Goal: Contribute content: Add original content to the website for others to see

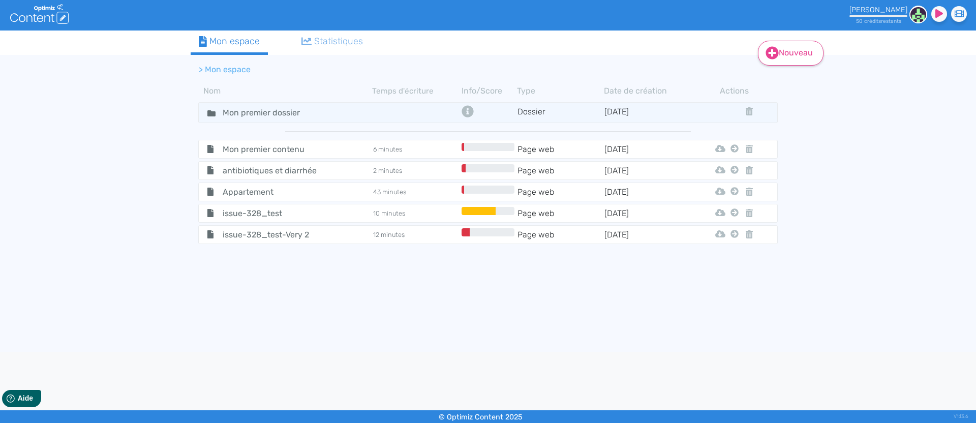
click at [779, 50] on link "Nouveau" at bounding box center [791, 53] width 66 height 25
click at [791, 83] on button "Contenu" at bounding box center [797, 79] width 81 height 16
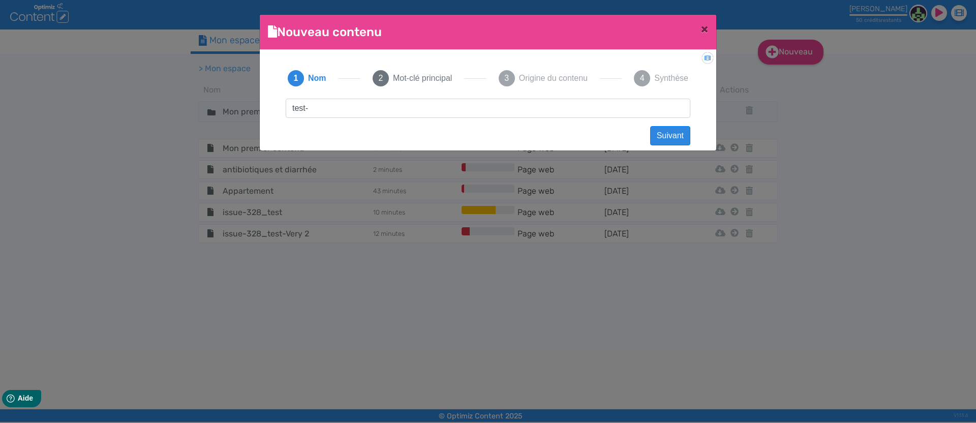
type input "test-semantique"
click at [669, 133] on button "Suivant" at bounding box center [670, 135] width 40 height 19
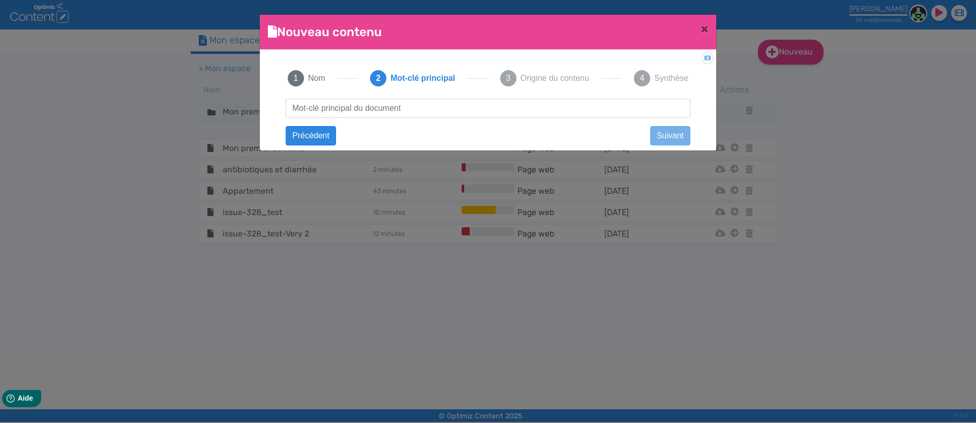
click at [418, 118] on div "test-semantique Suivant Précédent Suivant Contenu vide Créer un contenu vierge.…" at bounding box center [487, 118] width 425 height 38
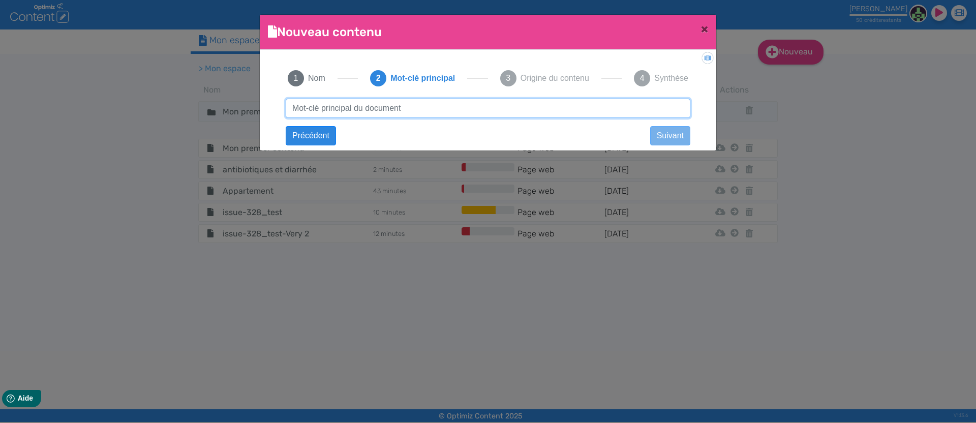
click at [415, 107] on input "text" at bounding box center [488, 108] width 404 height 19
paste input "goodies photographe"
type input "goodies photographe"
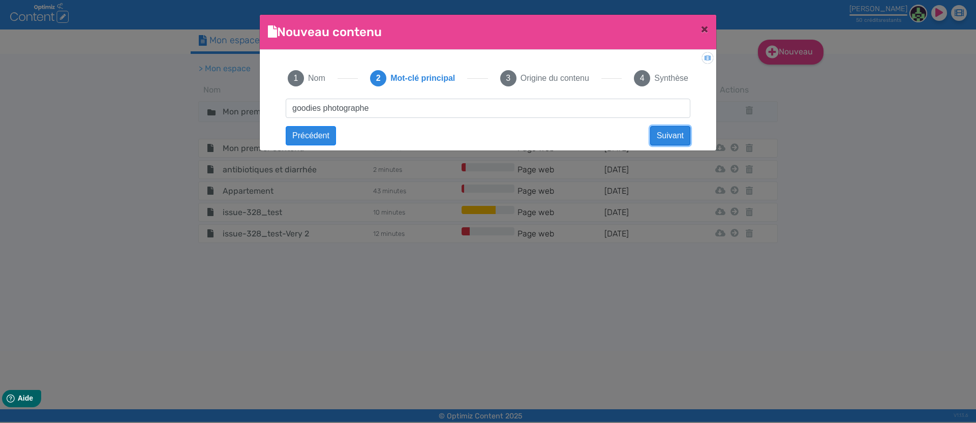
click at [672, 138] on button "Suivant" at bounding box center [670, 135] width 40 height 19
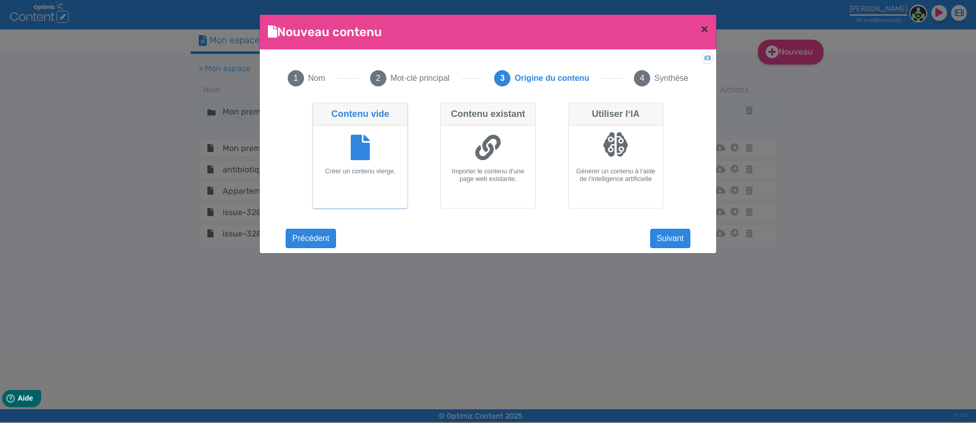
click at [342, 149] on div at bounding box center [360, 149] width 86 height 38
click at [319, 109] on input "Contenu vide Créer un contenu vierge." at bounding box center [316, 106] width 7 height 7
click at [668, 244] on button "Suivant" at bounding box center [670, 238] width 40 height 19
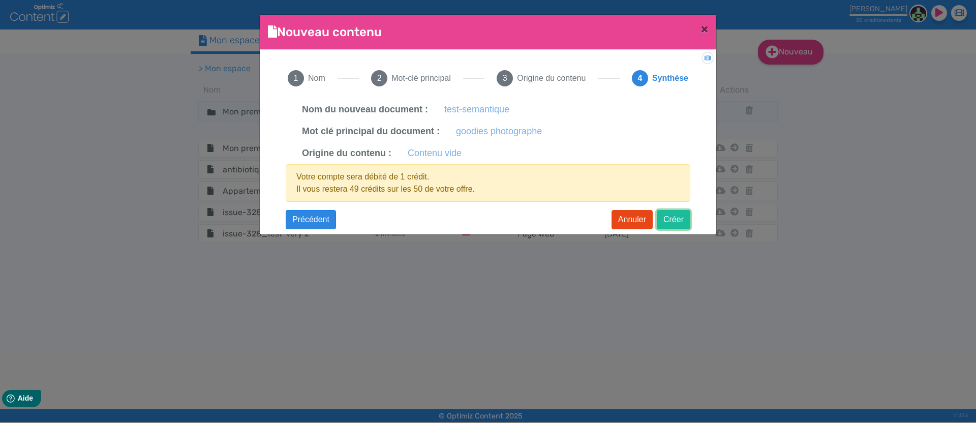
click at [671, 221] on button "Créer" at bounding box center [674, 219] width 34 height 19
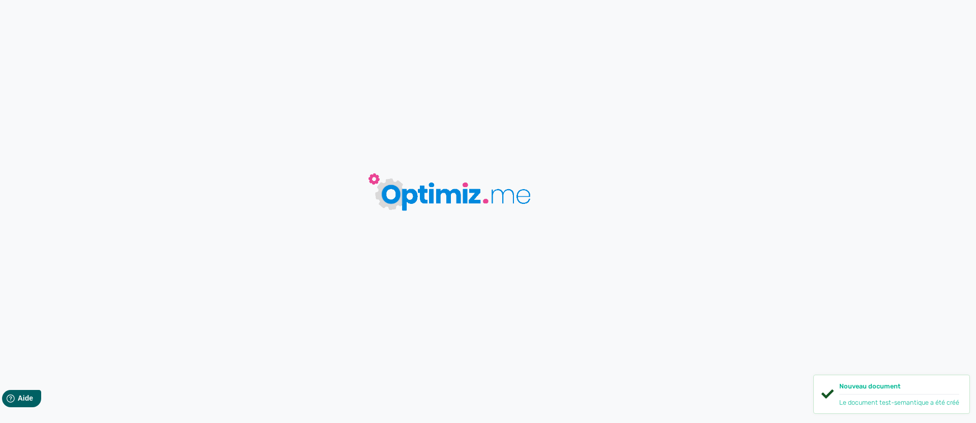
type input "test-semantique"
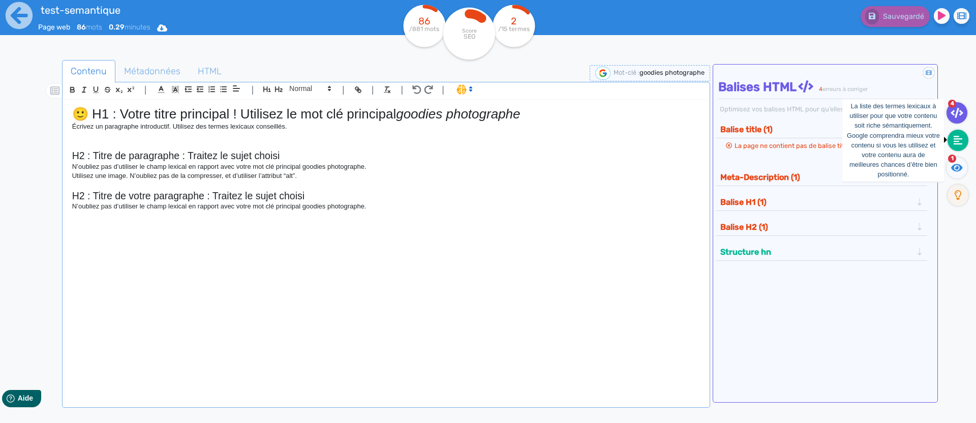
click at [957, 138] on icon at bounding box center [957, 140] width 9 height 10
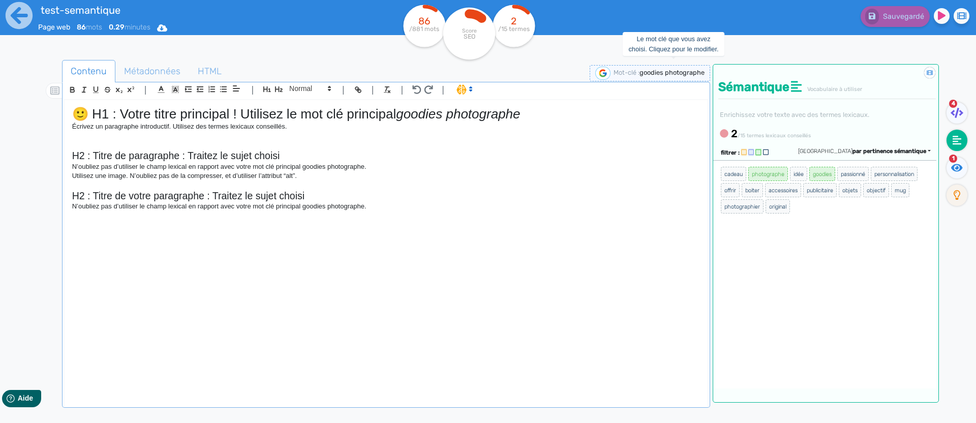
click at [662, 70] on span "goodies photographe" at bounding box center [671, 73] width 65 height 8
drag, startPoint x: 570, startPoint y: 73, endPoint x: 550, endPoint y: 73, distance: 19.8
click at [550, 73] on span "Nouveau mot-clé : goodies photographe" at bounding box center [606, 73] width 196 height 8
click at [731, 47] on div "Sauvegardé" at bounding box center [780, 25] width 390 height 50
drag, startPoint x: 632, startPoint y: 73, endPoint x: 523, endPoint y: 69, distance: 108.8
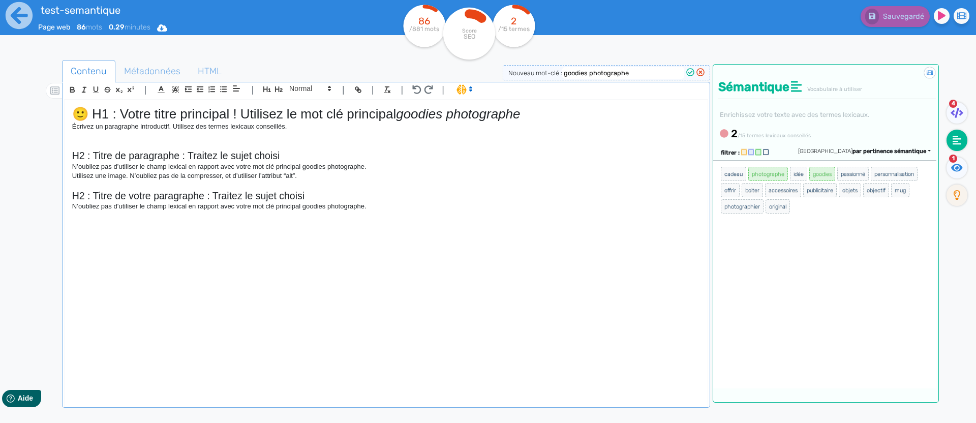
click at [522, 69] on span "Nouveau mot-clé : goodies photographe" at bounding box center [606, 73] width 196 height 8
click at [634, 73] on input "goodies photographe" at bounding box center [623, 73] width 122 height 12
drag, startPoint x: 588, startPoint y: 70, endPoint x: 559, endPoint y: 76, distance: 29.6
click at [559, 76] on span "Nouveau mot-clé : goodies photographe" at bounding box center [606, 73] width 196 height 8
type input "photographe"
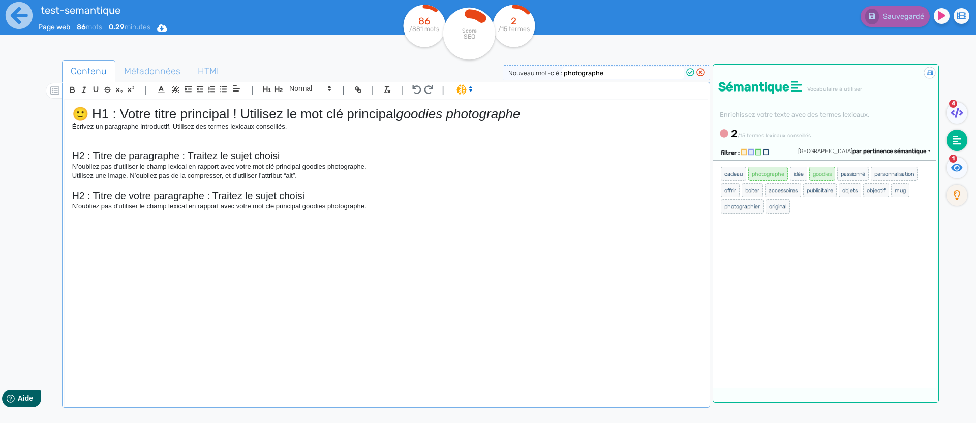
click at [691, 73] on icon at bounding box center [690, 72] width 8 height 8
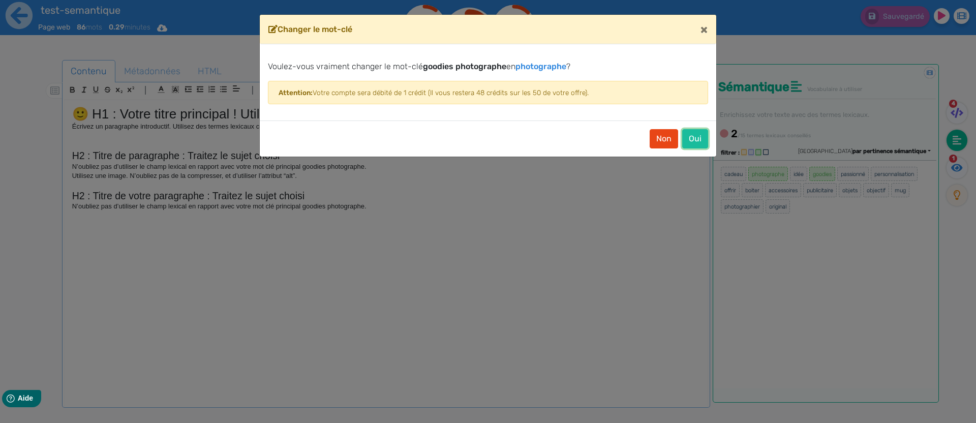
click at [697, 134] on button "Oui" at bounding box center [695, 138] width 26 height 19
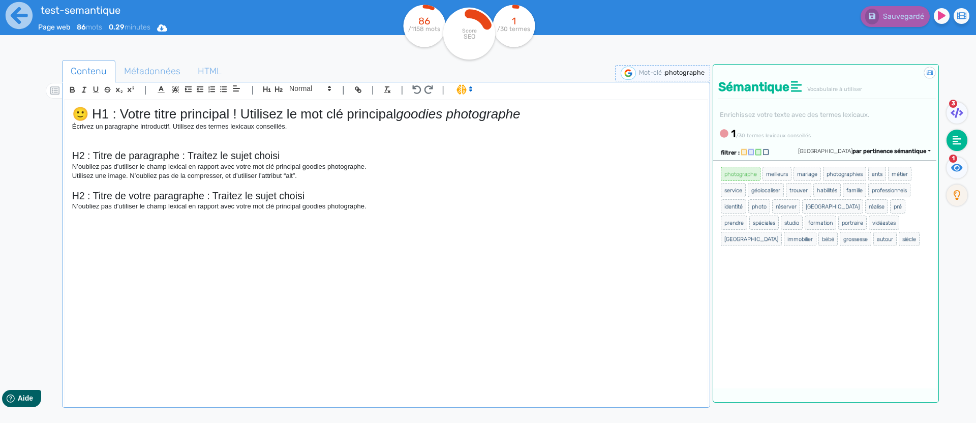
click at [674, 74] on span "photographe" at bounding box center [685, 73] width 40 height 8
click at [674, 74] on input "photographe" at bounding box center [623, 73] width 122 height 12
click at [616, 70] on input "photographe" at bounding box center [623, 73] width 122 height 12
drag, startPoint x: 621, startPoint y: 73, endPoint x: 453, endPoint y: 53, distance: 168.9
click at [450, 52] on div "test-semantique Page web 86 mots 0.29 minutes Html Pdf Word 86 /1158 mots Score…" at bounding box center [488, 243] width 976 height 487
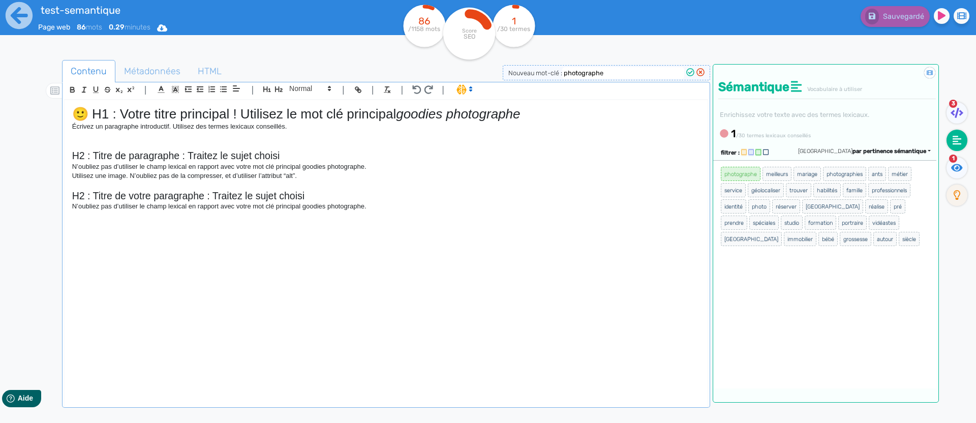
paste input "goodies"
type input "goodies photographe"
click at [691, 72] on icon at bounding box center [690, 72] width 8 height 8
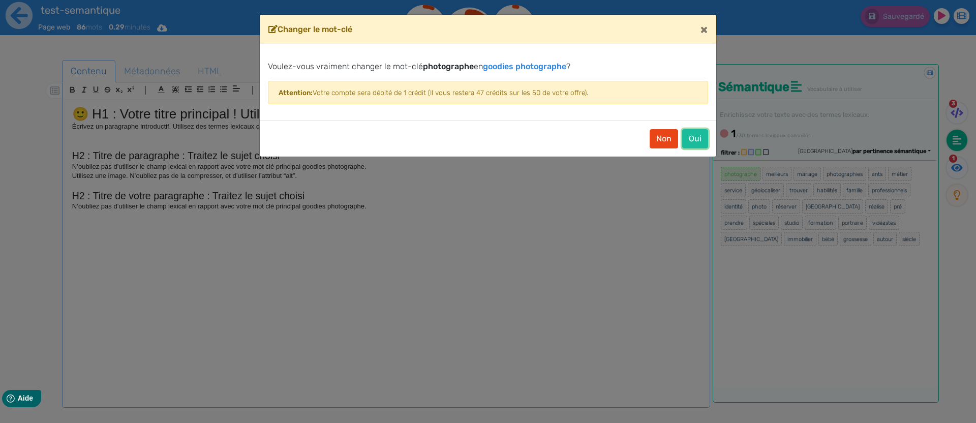
click at [698, 134] on button "Oui" at bounding box center [695, 138] width 26 height 19
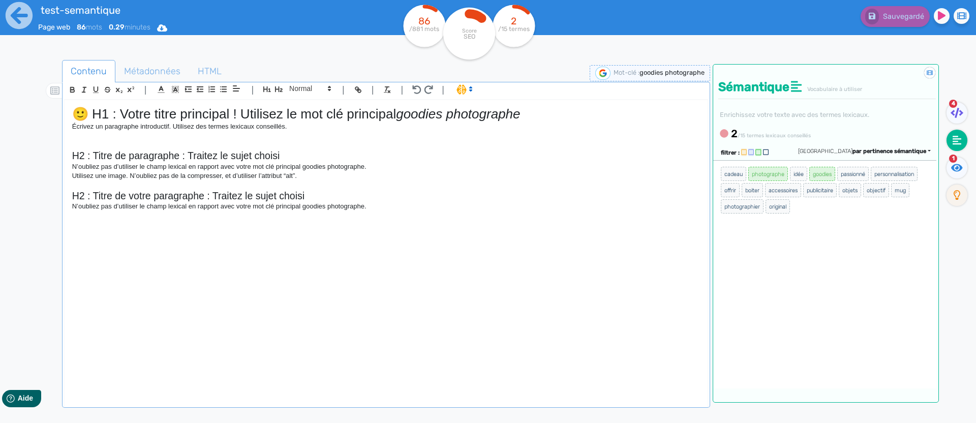
click at [647, 71] on span "goodies photographe" at bounding box center [671, 73] width 65 height 8
drag, startPoint x: 617, startPoint y: 69, endPoint x: 587, endPoint y: 70, distance: 30.0
click at [587, 70] on input "goodies photographe" at bounding box center [623, 73] width 122 height 12
click at [622, 73] on input "goodies photographe" at bounding box center [623, 73] width 122 height 12
drag, startPoint x: 587, startPoint y: 72, endPoint x: 528, endPoint y: 73, distance: 59.0
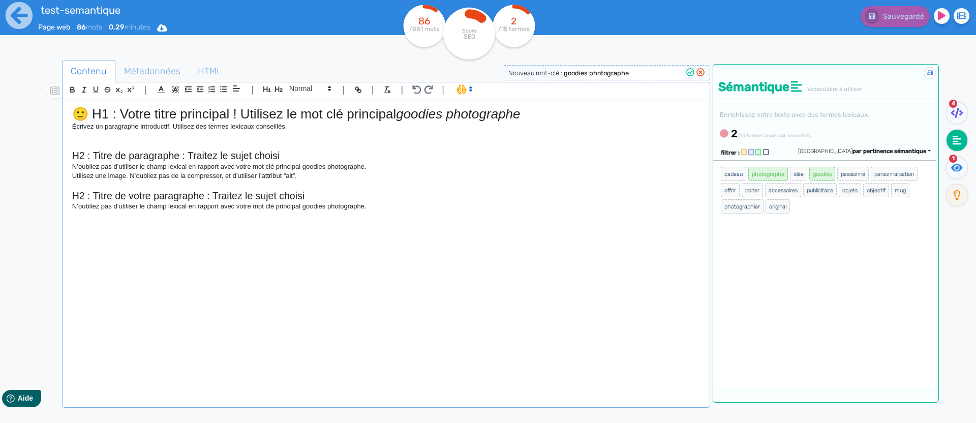
click at [528, 73] on span "Nouveau mot-clé : goodies photographe" at bounding box center [606, 73] width 196 height 8
type input "photographe"
click at [690, 71] on icon at bounding box center [690, 72] width 8 height 8
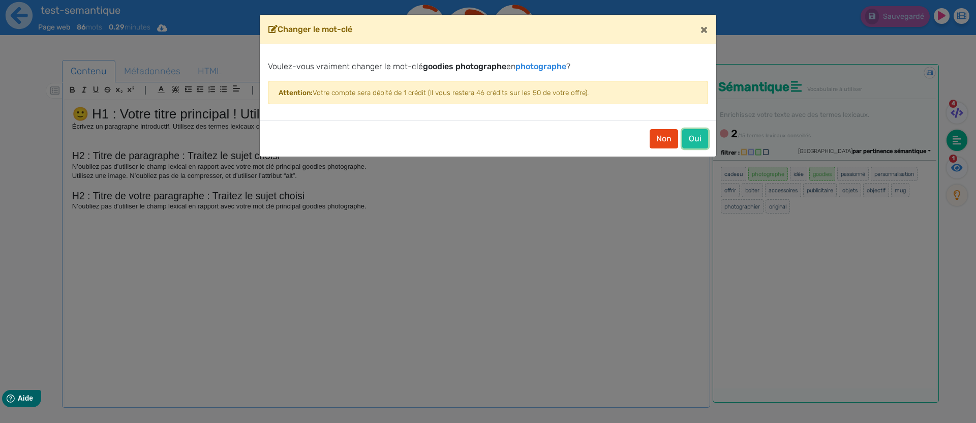
click at [690, 132] on button "Oui" at bounding box center [695, 138] width 26 height 19
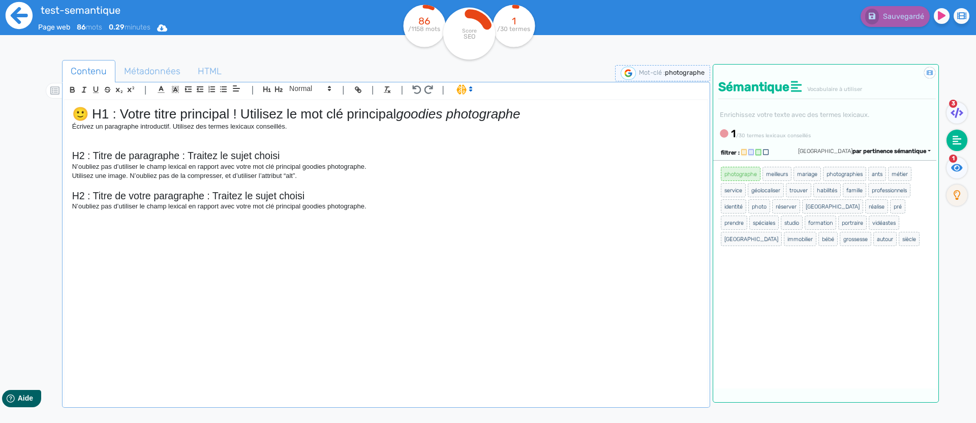
click at [11, 19] on icon at bounding box center [19, 15] width 27 height 27
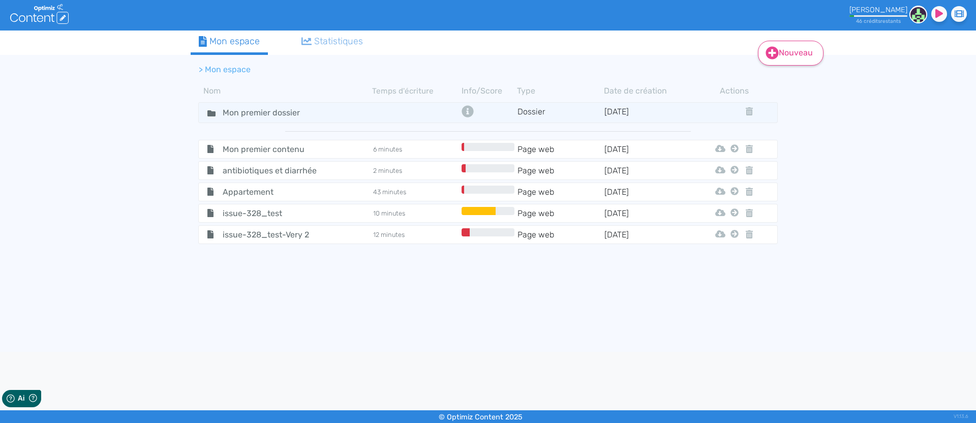
click at [776, 52] on icon at bounding box center [772, 53] width 13 height 13
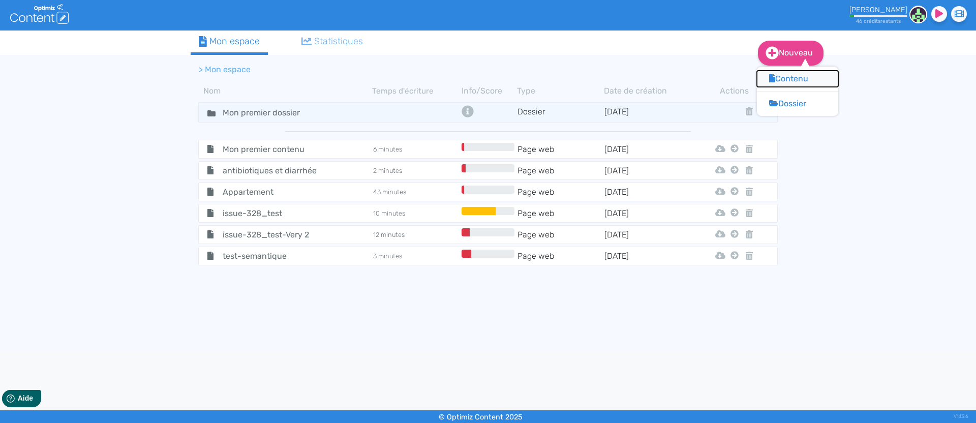
click at [811, 76] on button "Contenu" at bounding box center [797, 79] width 81 height 16
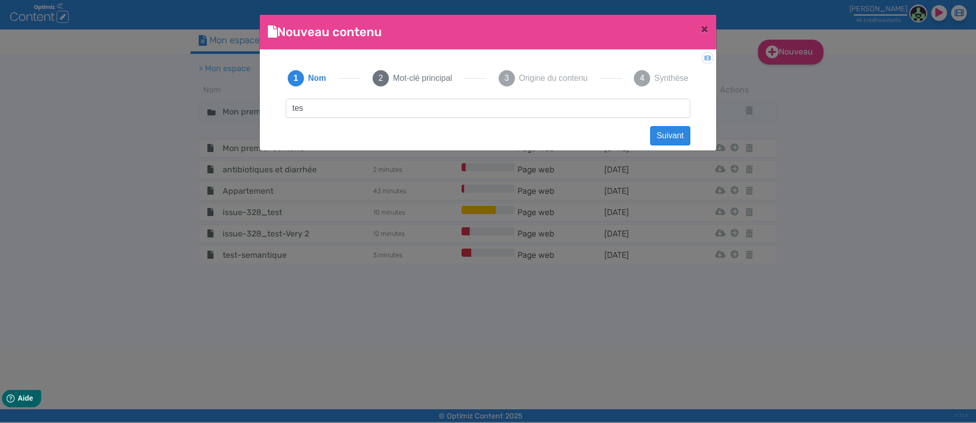
click at [356, 112] on input "tes" at bounding box center [488, 108] width 404 height 19
click at [376, 109] on input "tes" at bounding box center [488, 108] width 404 height 19
type input "test-semantique_1"
drag, startPoint x: 677, startPoint y: 138, endPoint x: 666, endPoint y: 127, distance: 15.5
click at [677, 138] on button "Suivant" at bounding box center [670, 135] width 40 height 19
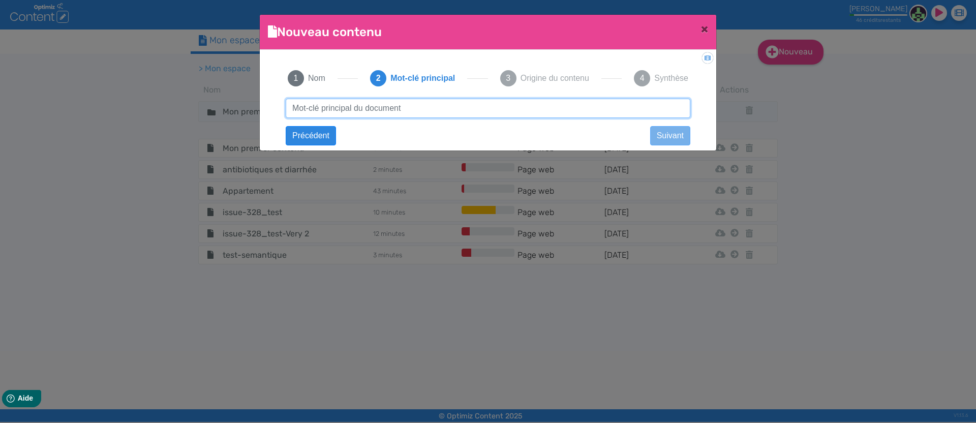
paste input "goodies photographe"
type input "goodies photographe"
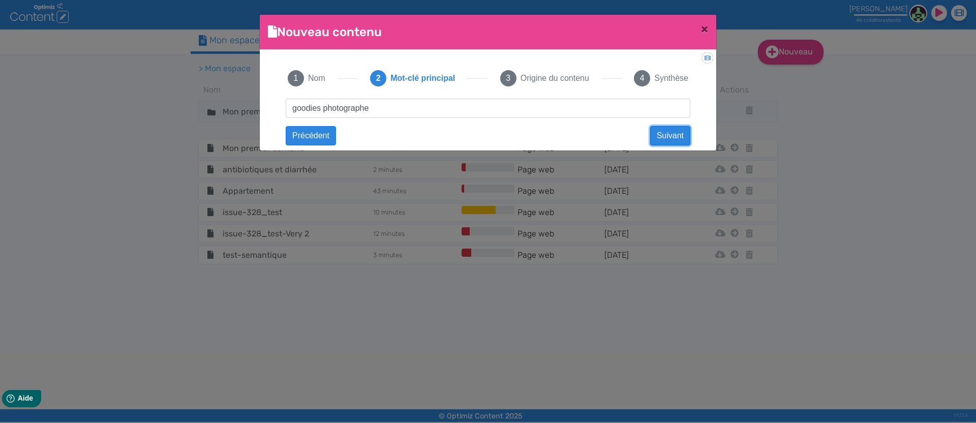
click at [674, 136] on button "Suivant" at bounding box center [670, 135] width 40 height 19
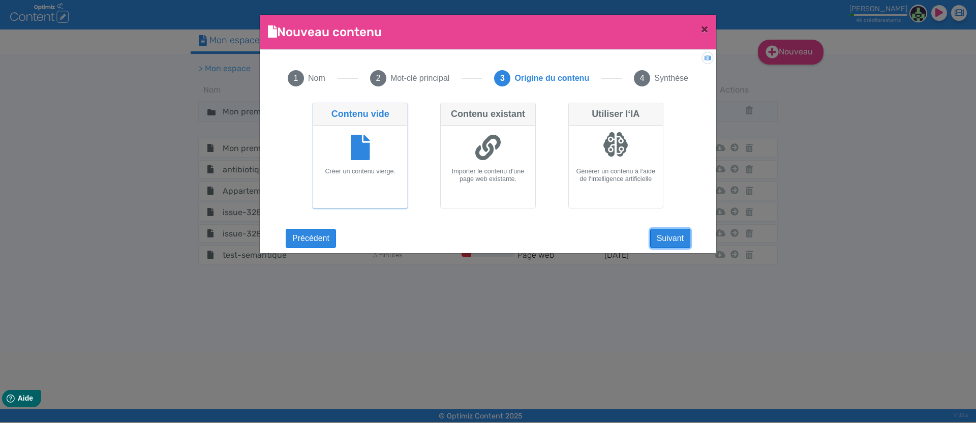
click at [673, 242] on button "Suivant" at bounding box center [670, 238] width 40 height 19
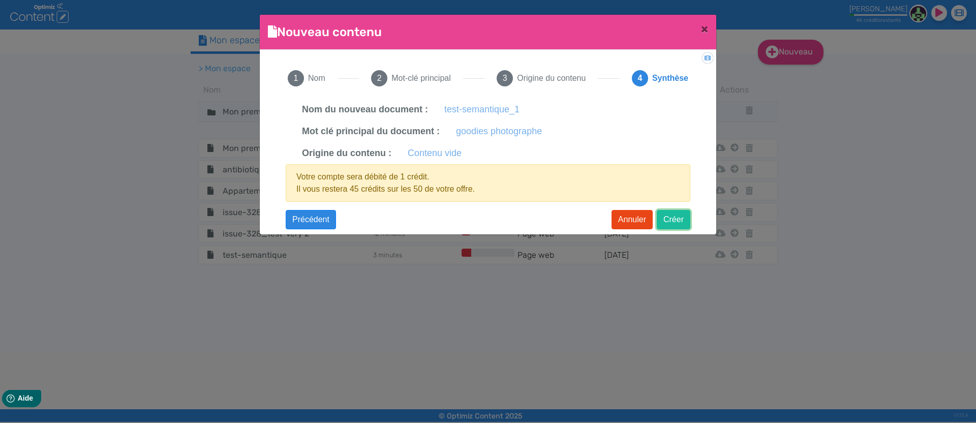
click at [671, 213] on button "Créer" at bounding box center [674, 219] width 34 height 19
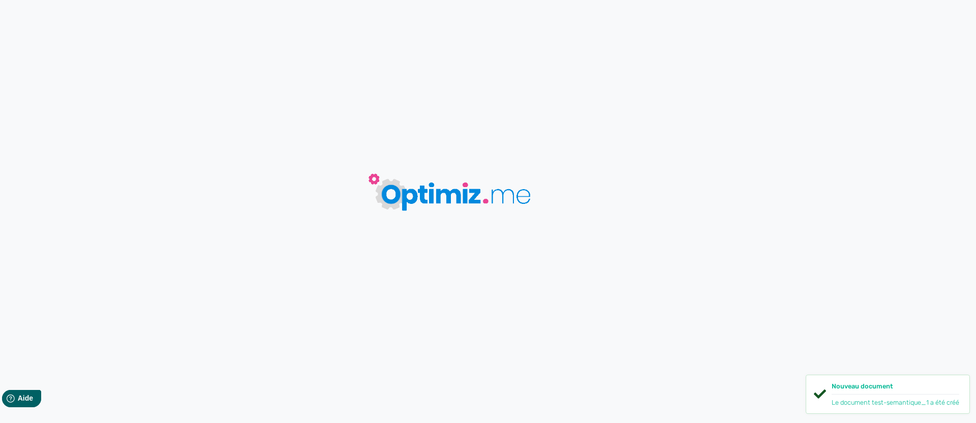
type input "test-semantique_1"
